Goal: Task Accomplishment & Management: Manage account settings

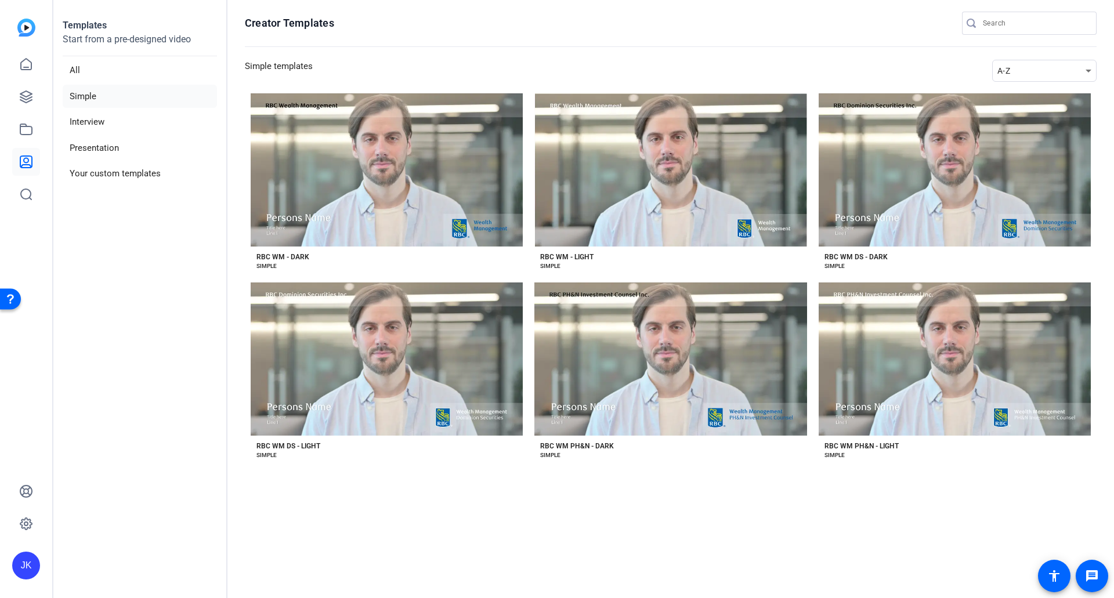
click at [25, 557] on div "JK" at bounding box center [26, 566] width 28 height 28
click at [25, 557] on div "JK" at bounding box center [33, 549] width 28 height 28
click at [25, 527] on icon at bounding box center [26, 524] width 12 height 12
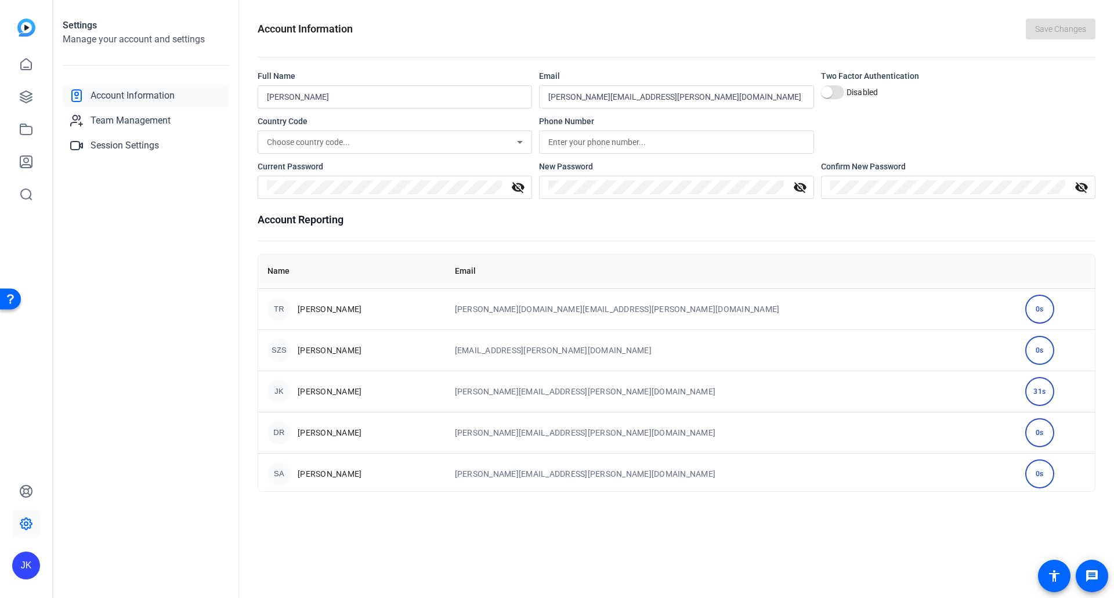
scroll to position [125, 0]
click at [146, 120] on span "Team Management" at bounding box center [130, 121] width 80 height 14
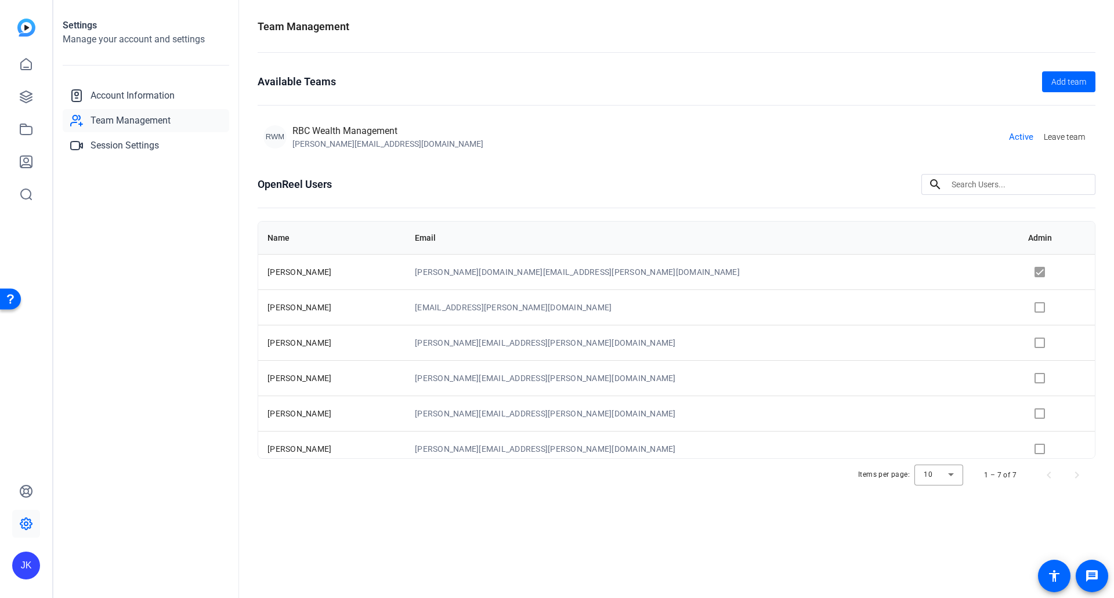
click at [1019, 380] on td at bounding box center [1057, 377] width 76 height 35
click at [96, 140] on span "Session Settings" at bounding box center [124, 146] width 68 height 14
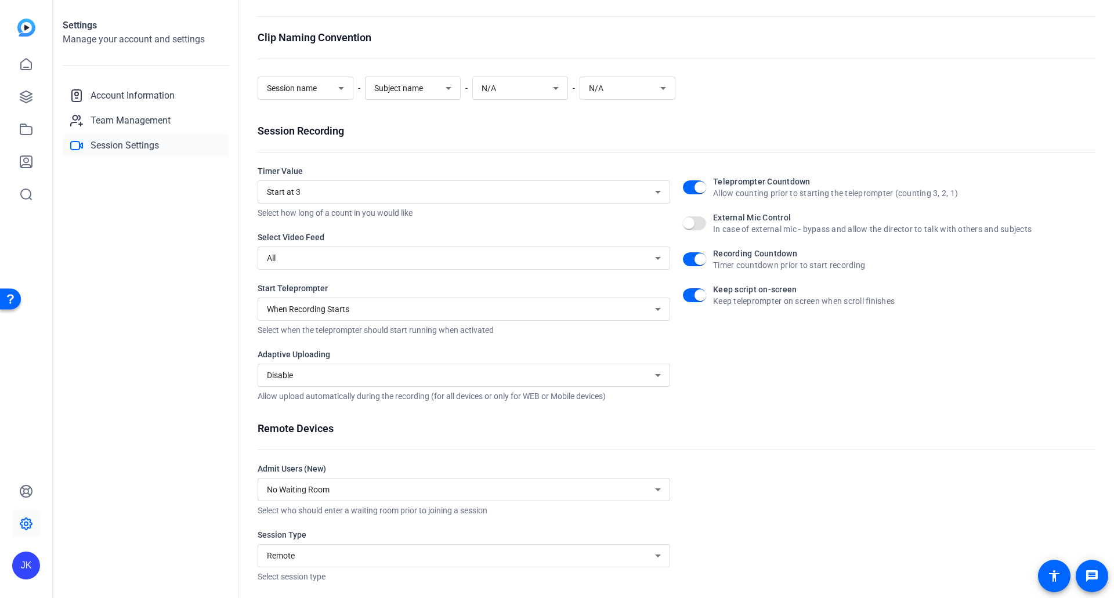
scroll to position [44, 0]
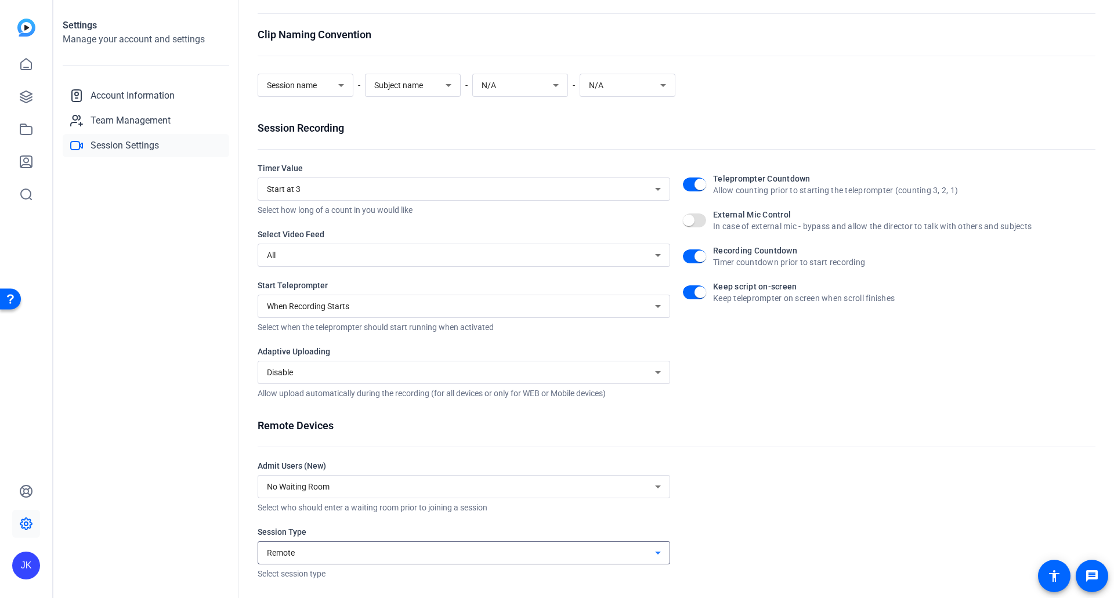
click at [404, 557] on div "Remote" at bounding box center [461, 553] width 388 height 14
click at [404, 557] on div at bounding box center [557, 299] width 1114 height 598
click at [766, 387] on div "Teleprompter Countdown Allow counting prior to starting the teleprompter (count…" at bounding box center [889, 280] width 412 height 237
click at [27, 62] on icon at bounding box center [26, 64] width 14 height 14
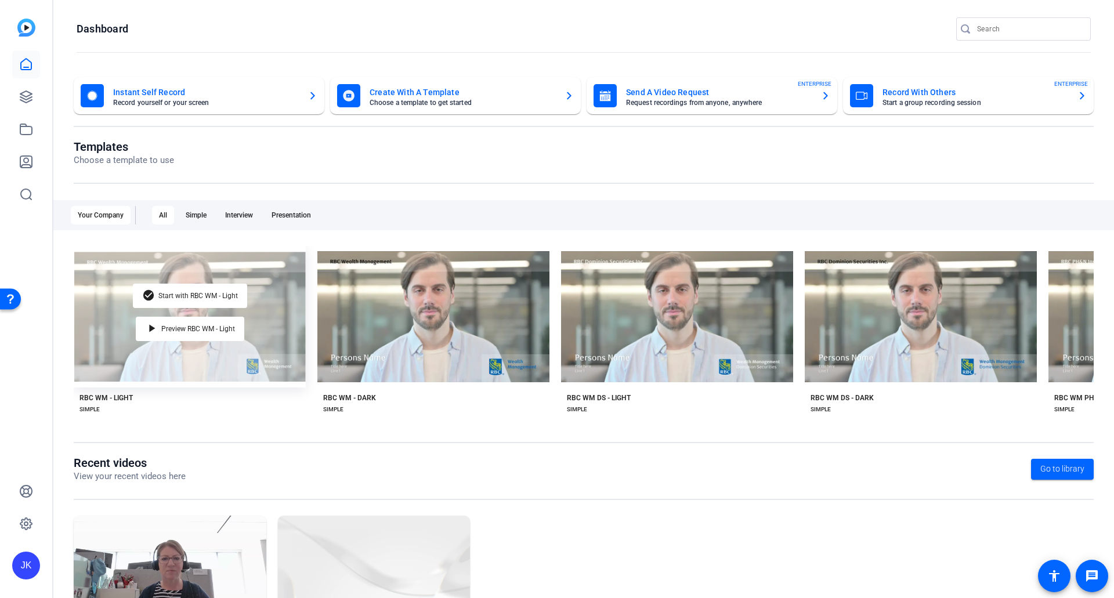
click at [220, 372] on div "check_circle Start with RBC WM - Light play_arrow Preview RBC WM - Light" at bounding box center [190, 317] width 232 height 142
click at [168, 265] on div "check_circle Start with RBC WM - Light play_arrow Preview RBC WM - Light" at bounding box center [190, 317] width 232 height 142
click at [193, 330] on div "play_arrow Preview RBC WM - Light" at bounding box center [190, 329] width 108 height 24
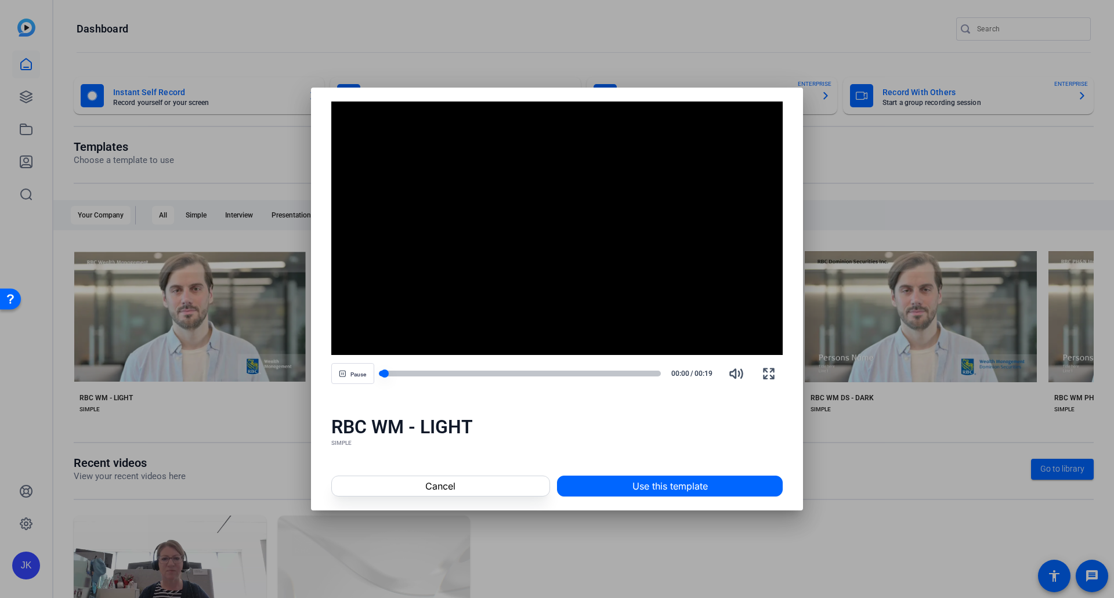
click at [657, 374] on div at bounding box center [520, 374] width 283 height 6
click at [493, 490] on span at bounding box center [441, 486] width 218 height 28
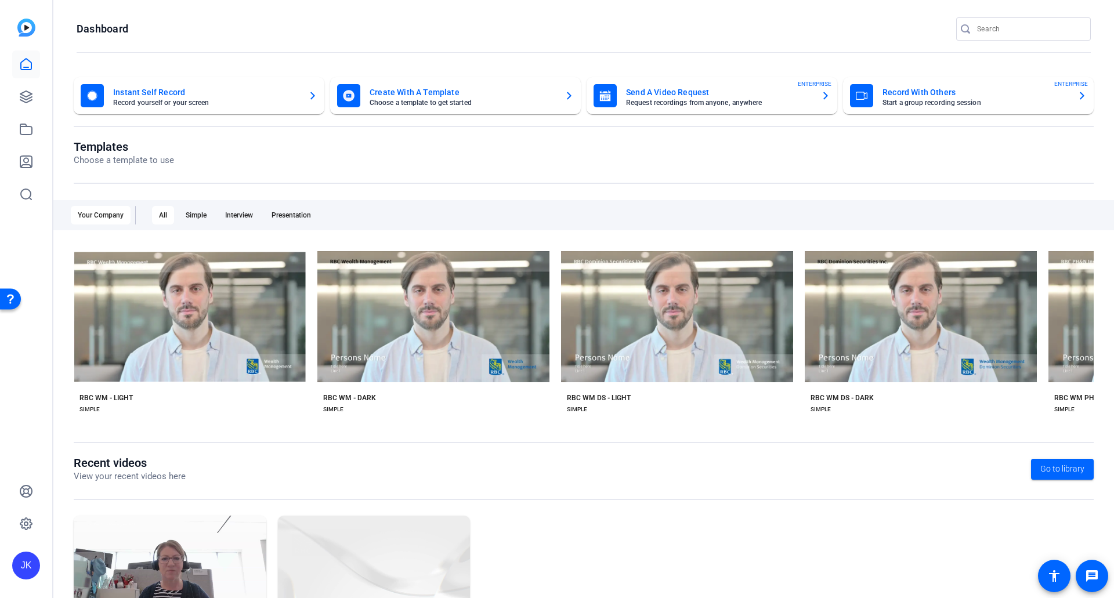
click at [421, 102] on mat-card-subtitle "Choose a template to get started" at bounding box center [463, 102] width 186 height 7
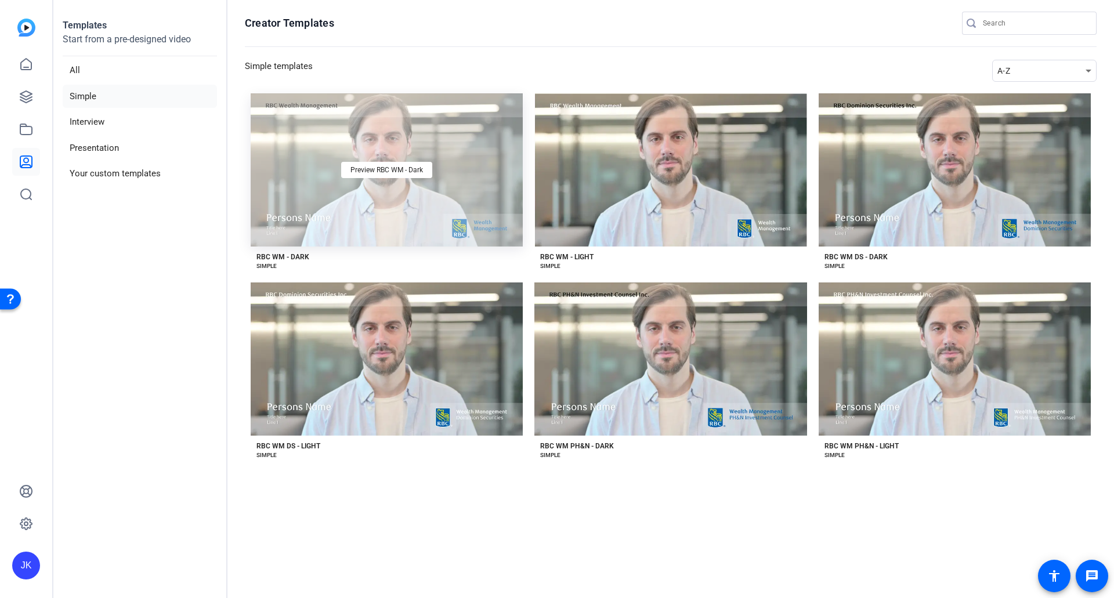
click at [397, 209] on div "Preview RBC WM - Dark" at bounding box center [387, 169] width 272 height 153
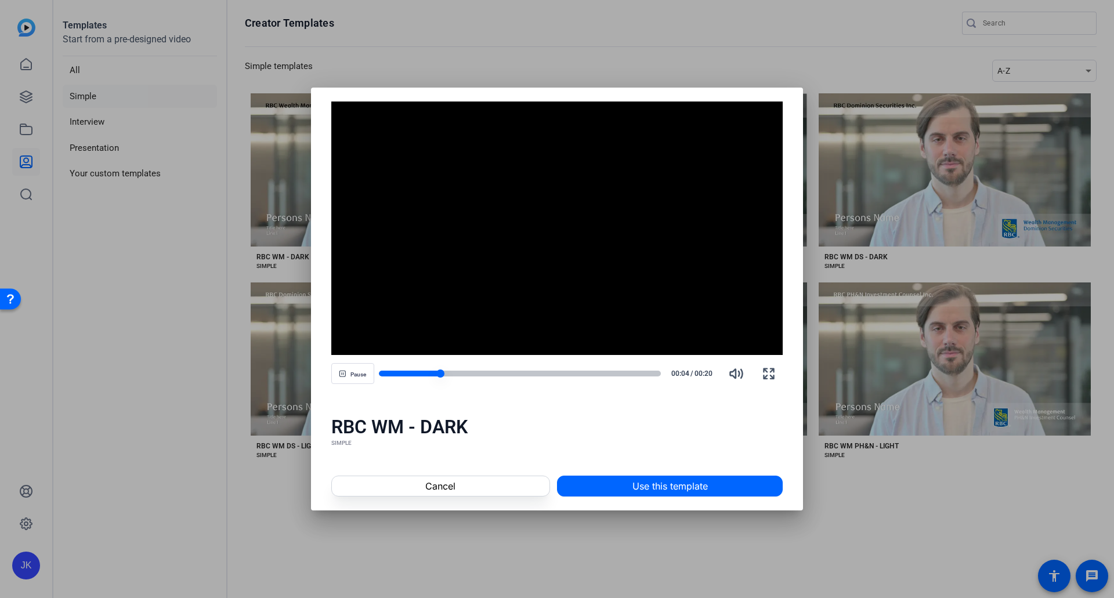
click at [658, 375] on div at bounding box center [520, 374] width 283 height 6
click at [614, 481] on span at bounding box center [669, 486] width 224 height 28
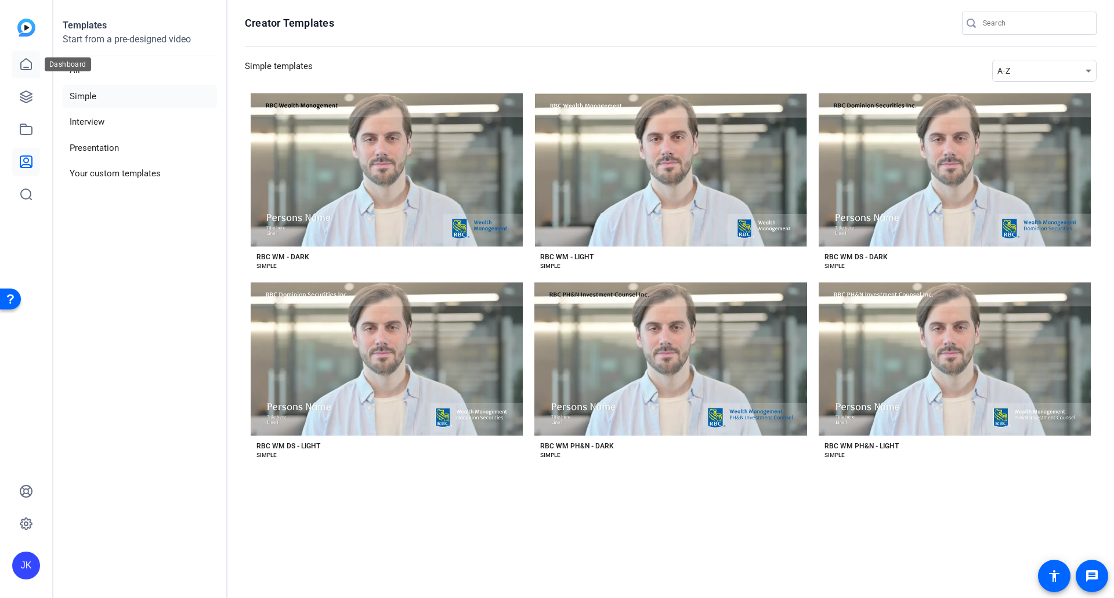
click at [27, 70] on icon at bounding box center [26, 64] width 10 height 11
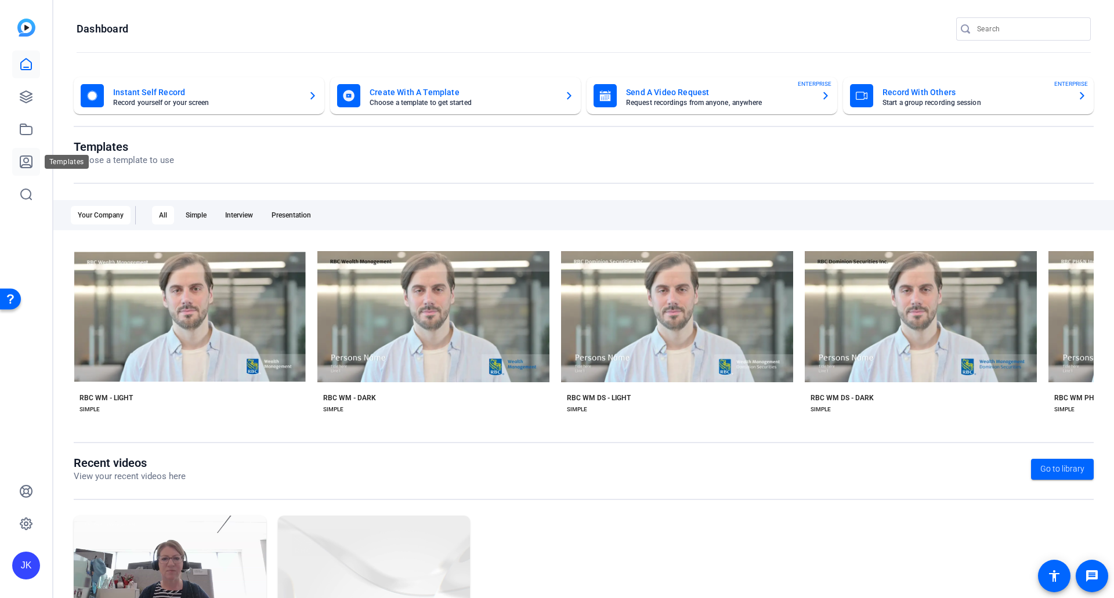
click at [24, 158] on icon at bounding box center [26, 162] width 14 height 14
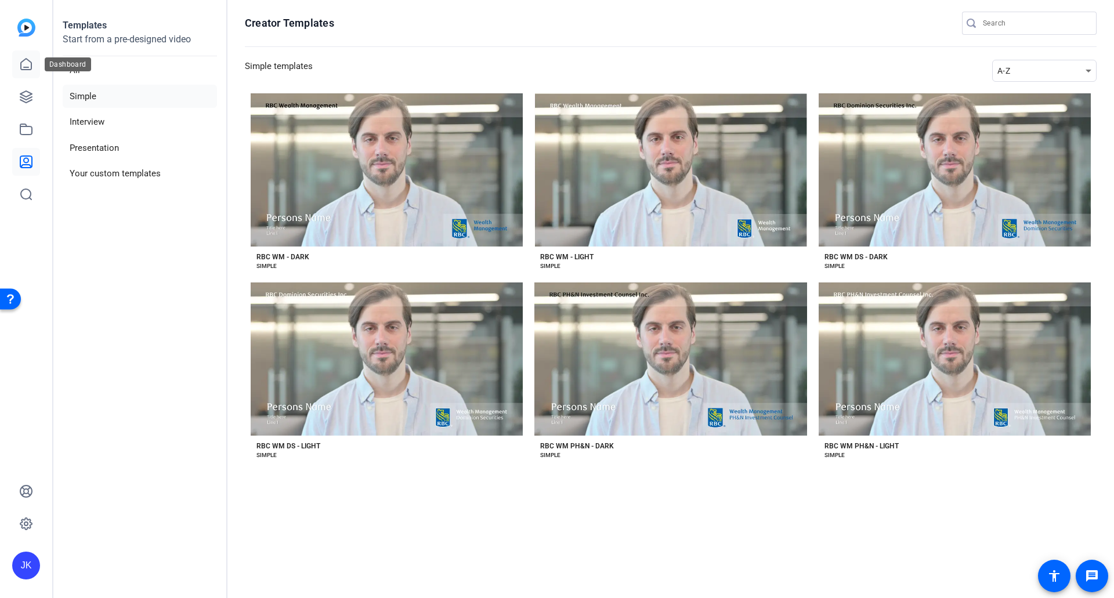
click at [27, 61] on icon at bounding box center [26, 64] width 14 height 14
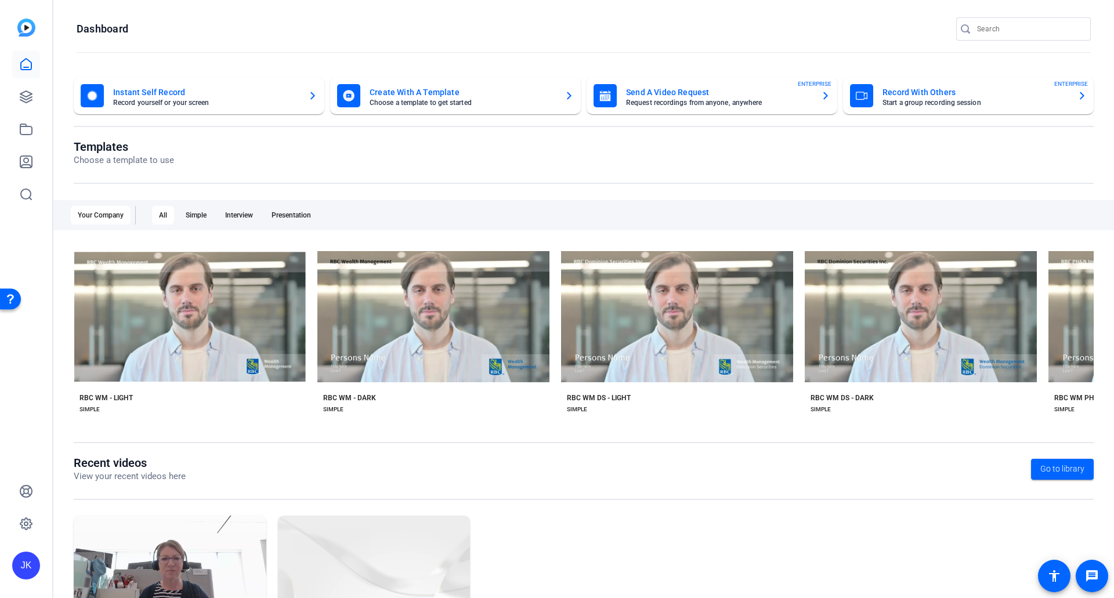
click at [1080, 97] on icon "button" at bounding box center [1082, 96] width 5 height 8
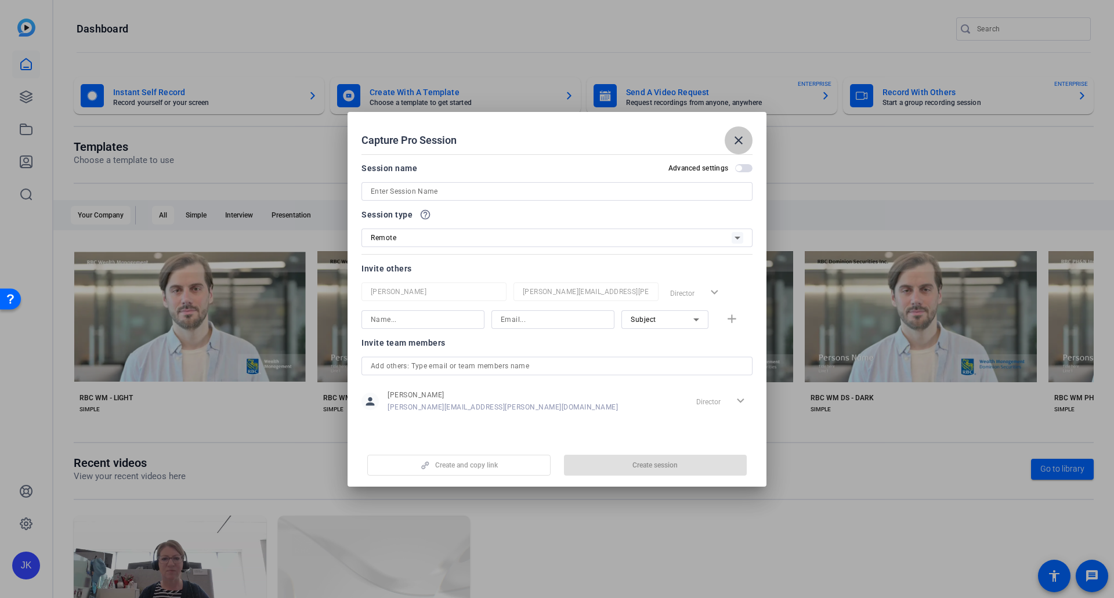
click at [738, 144] on mat-icon "close" at bounding box center [739, 140] width 14 height 14
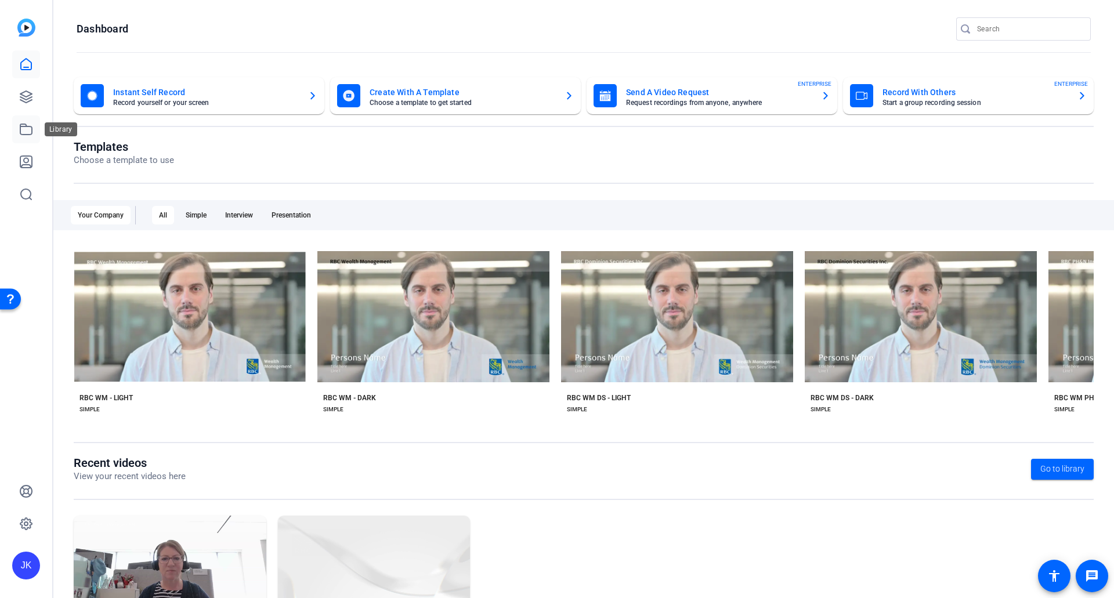
click at [26, 126] on icon at bounding box center [26, 129] width 12 height 10
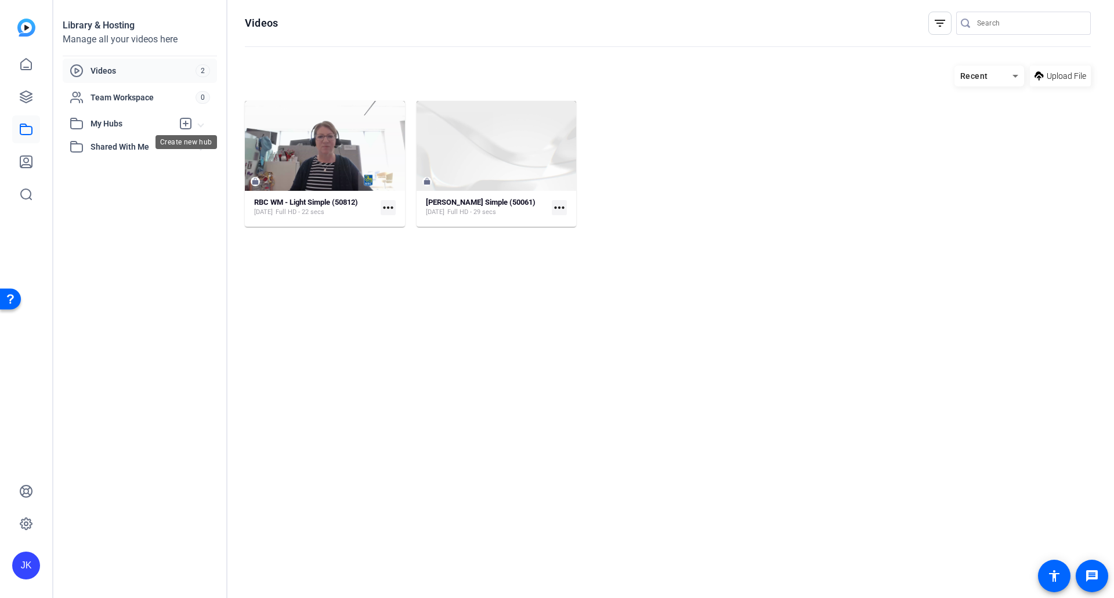
click at [187, 126] on icon at bounding box center [186, 124] width 14 height 14
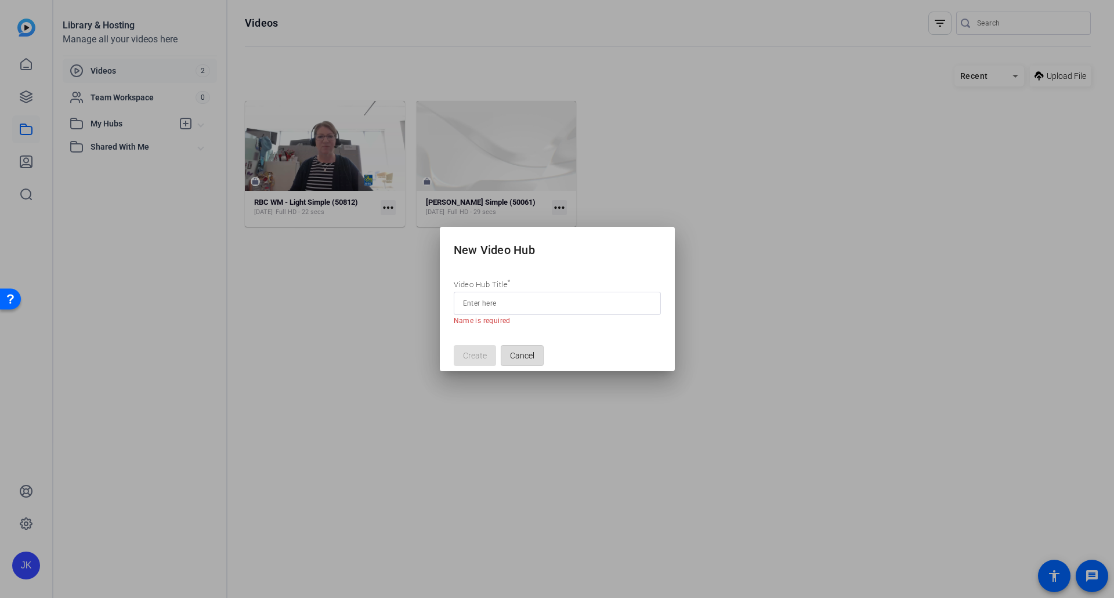
click at [531, 340] on mat-dialog-actions "Create Cancel" at bounding box center [557, 355] width 235 height 32
click at [529, 357] on span "Cancel" at bounding box center [522, 356] width 24 height 22
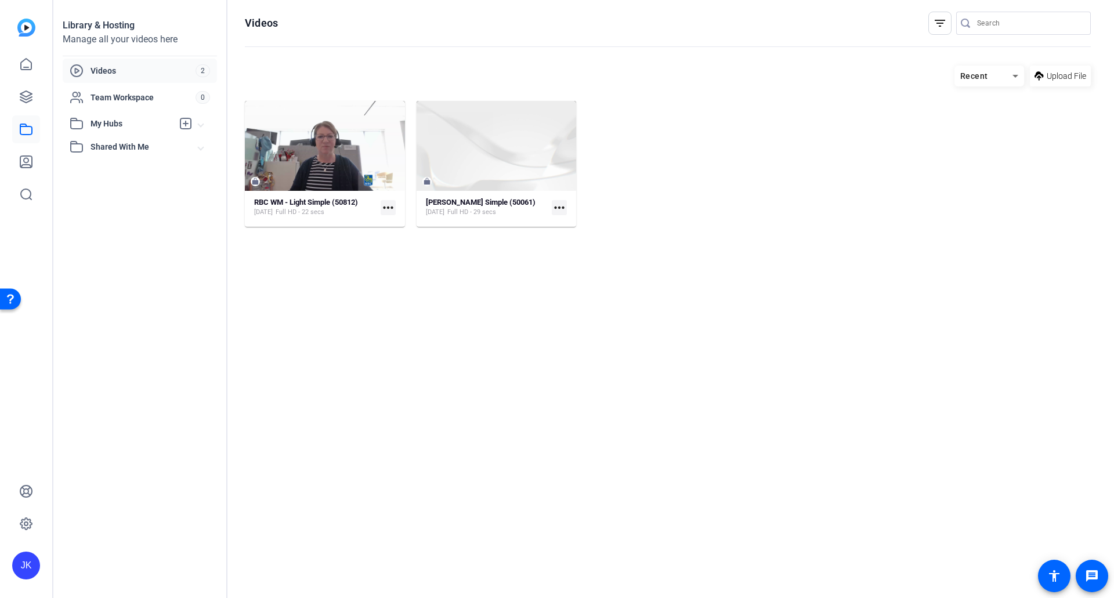
click at [109, 144] on span "Shared With Me" at bounding box center [144, 147] width 108 height 12
click at [124, 95] on span "Team Workspace" at bounding box center [142, 98] width 105 height 12
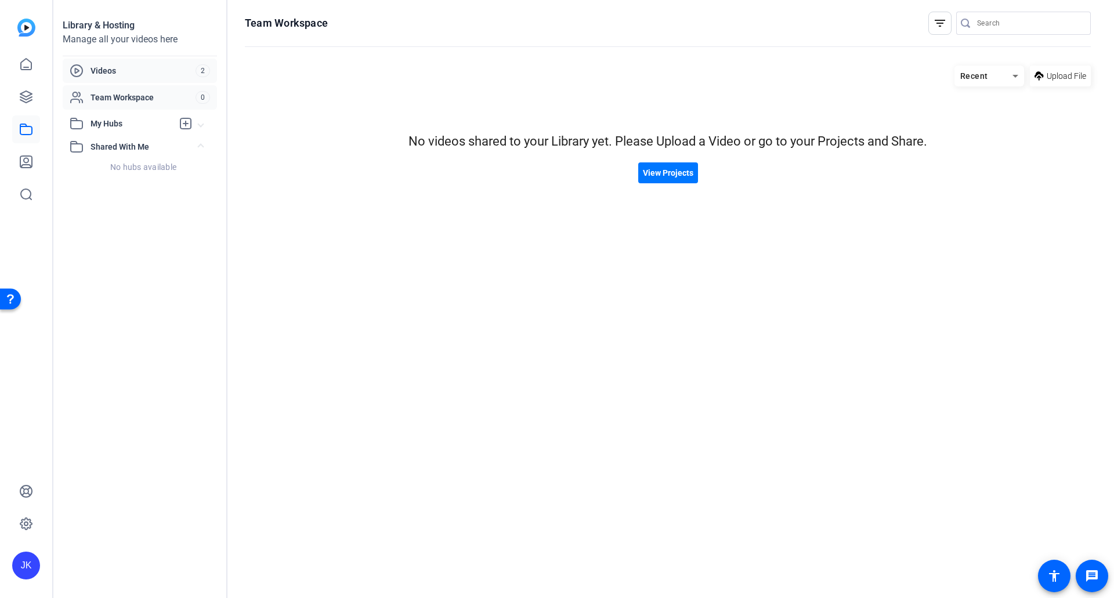
click at [111, 67] on span "Videos" at bounding box center [142, 71] width 105 height 12
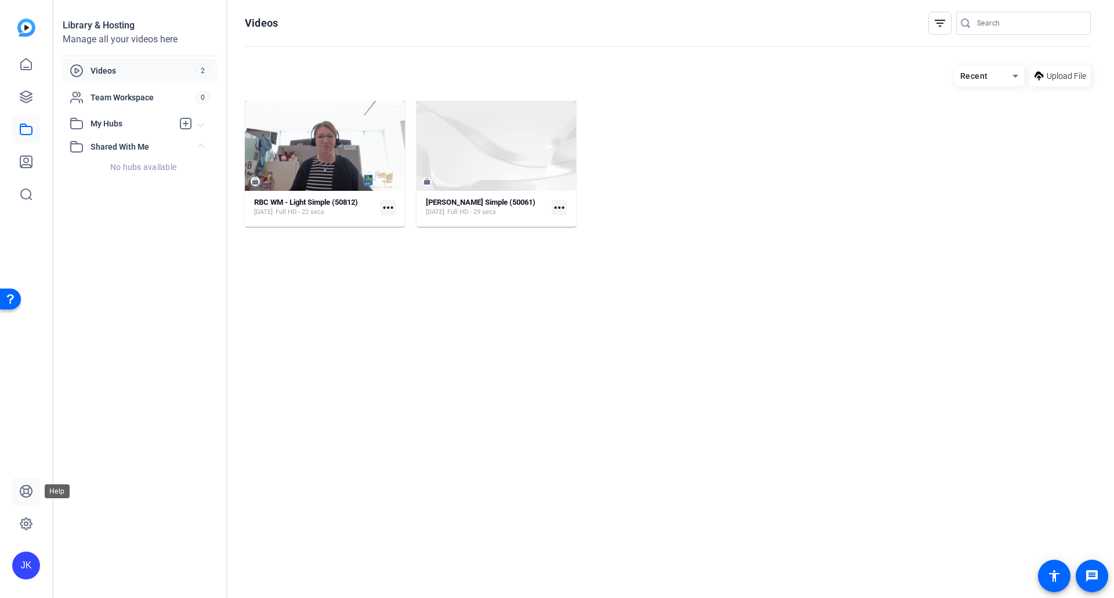
click at [23, 487] on icon at bounding box center [26, 491] width 14 height 14
click at [23, 67] on icon at bounding box center [26, 64] width 14 height 14
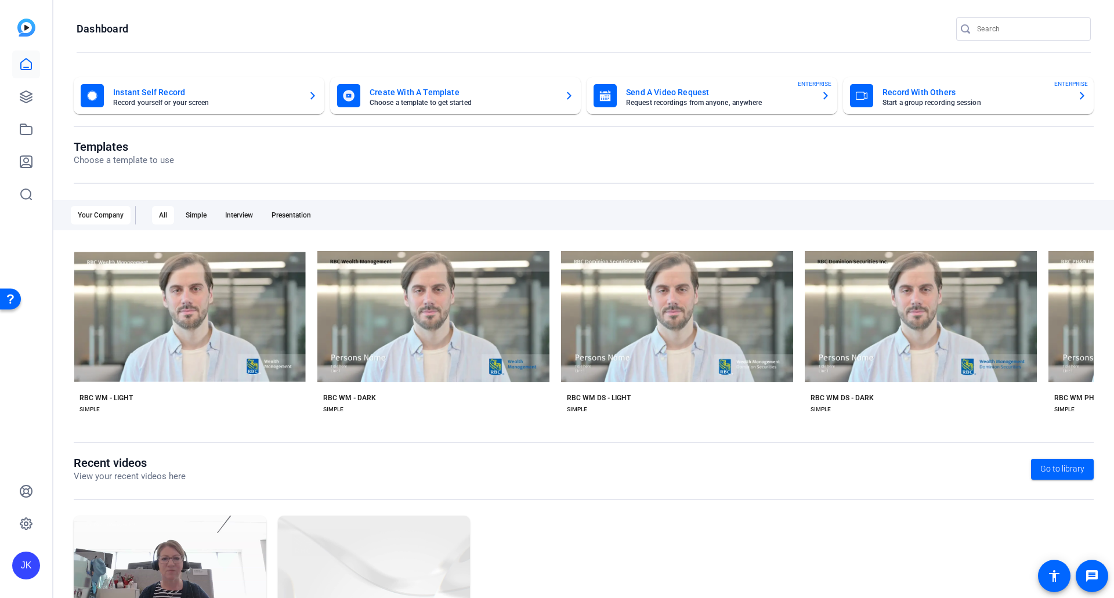
click at [26, 31] on img at bounding box center [26, 28] width 18 height 18
